Goal: Use online tool/utility: Utilize a website feature to perform a specific function

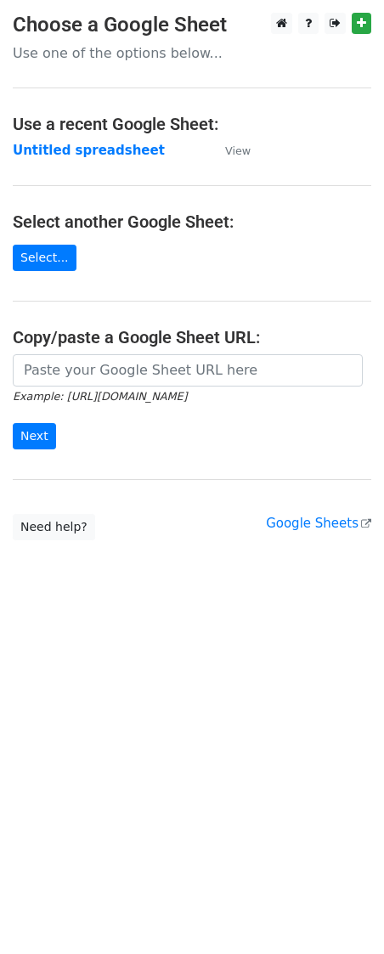
click at [90, 346] on h4 "Copy/paste a Google Sheet URL:" at bounding box center [192, 337] width 359 height 20
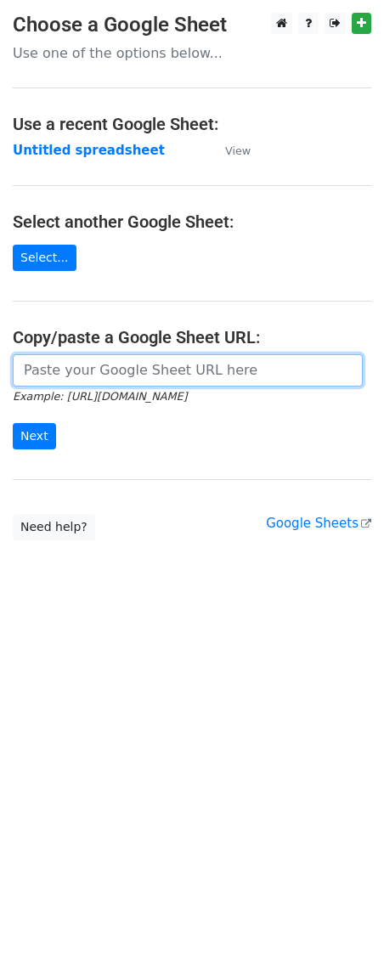
click at [81, 375] on input "url" at bounding box center [188, 370] width 350 height 32
paste input "https://docs.google.com/spreadsheets/d/1mZN8LmmG-6tPskuHxfzkI9iGdBxbKHuu1WPoW6q…"
type input "https://docs.google.com/spreadsheets/d/1mZN8LmmG-6tPskuHxfzkI9iGdBxbKHuu1WPoW6q…"
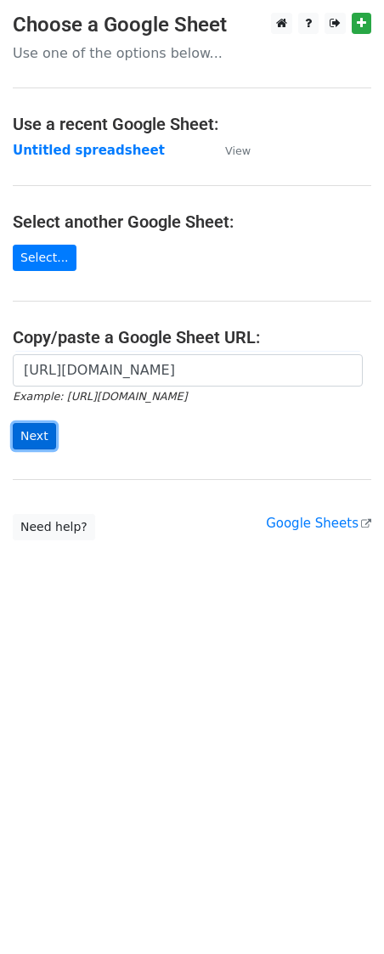
click at [24, 433] on input "Next" at bounding box center [34, 436] width 43 height 26
